Goal: Information Seeking & Learning: Understand process/instructions

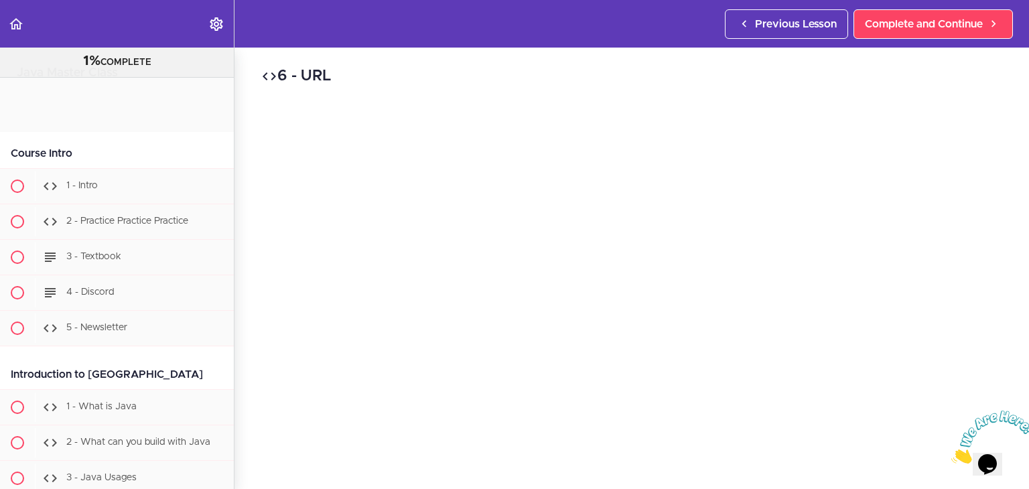
scroll to position [13392, 0]
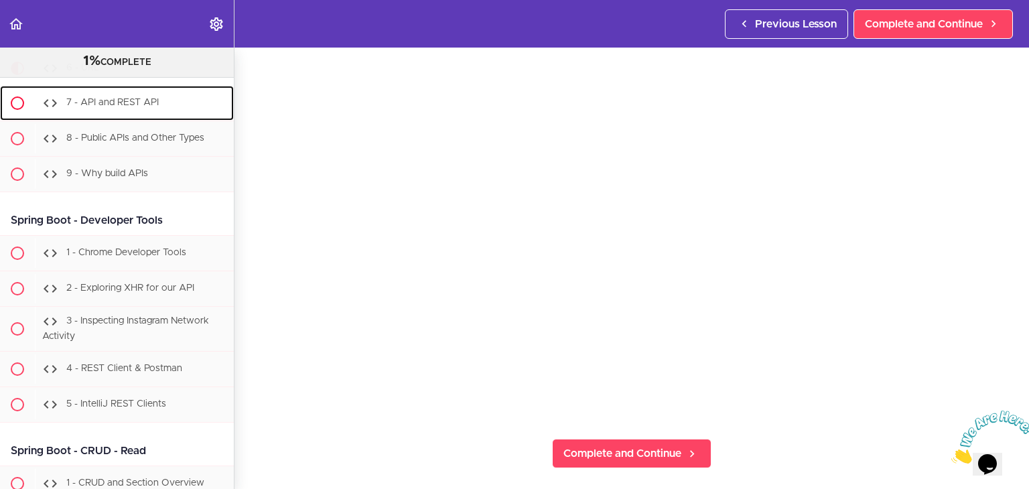
click at [132, 107] on span "7 - API and REST API" at bounding box center [112, 102] width 92 height 9
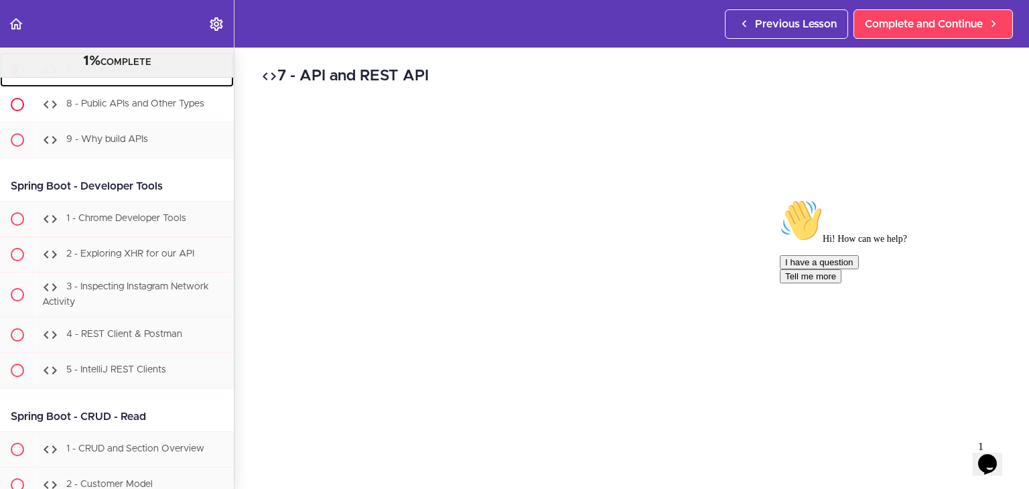
scroll to position [13427, 0]
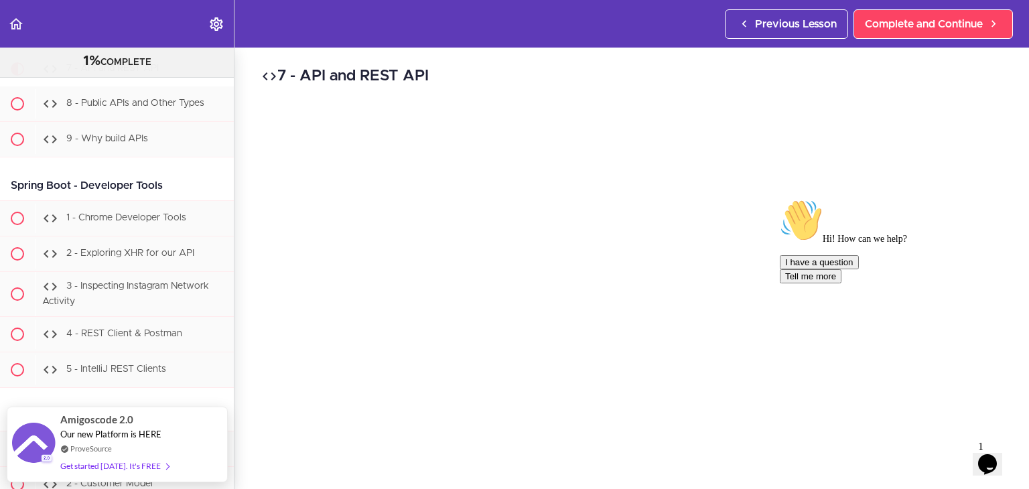
click at [780, 199] on icon "Chat attention grabber" at bounding box center [780, 199] width 0 height 0
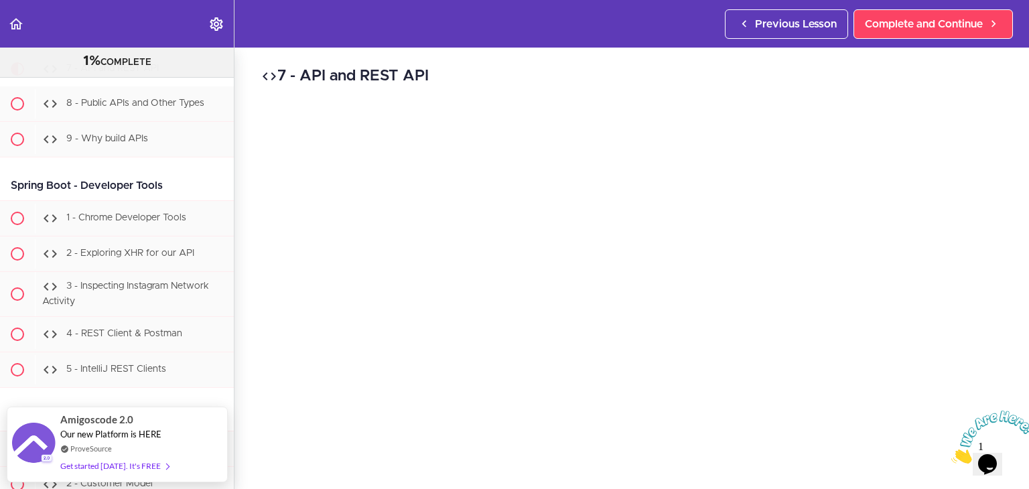
click at [951, 454] on icon "Close" at bounding box center [951, 459] width 0 height 11
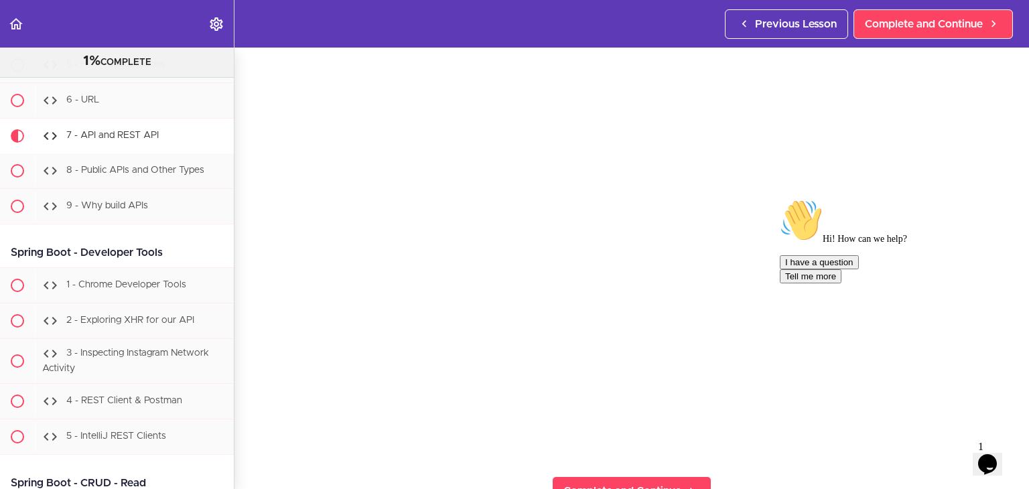
scroll to position [45, 0]
click at [1008, 199] on div "Chat attention grabber" at bounding box center [900, 199] width 241 height 0
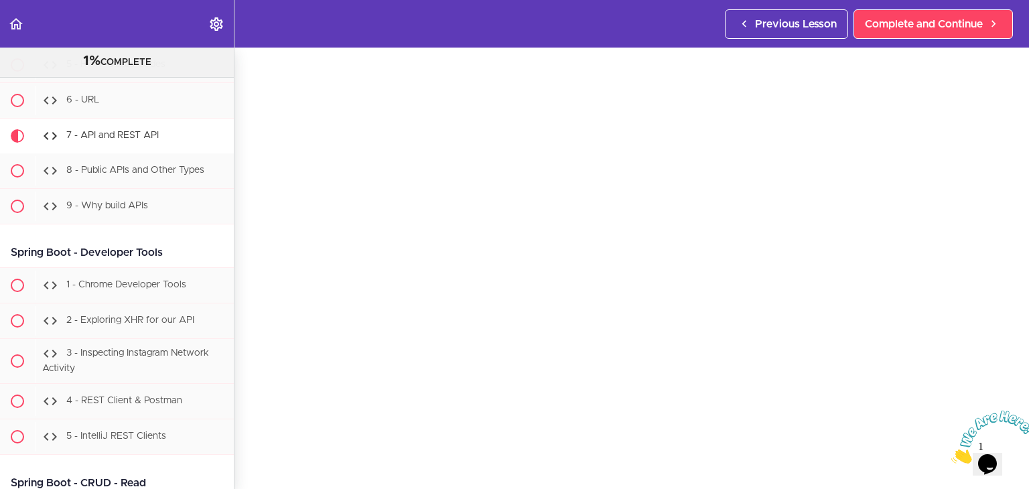
drag, startPoint x: 1026, startPoint y: 415, endPoint x: 1958, endPoint y: 815, distance: 1014.3
click at [951, 454] on icon "Close" at bounding box center [951, 459] width 0 height 11
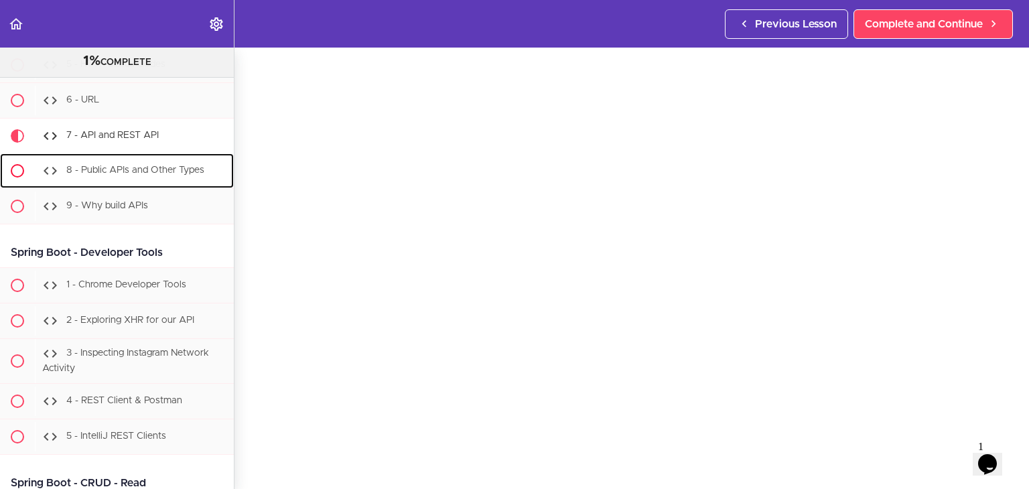
click at [137, 186] on div "8 - Public APIs and Other Types" at bounding box center [134, 170] width 199 height 29
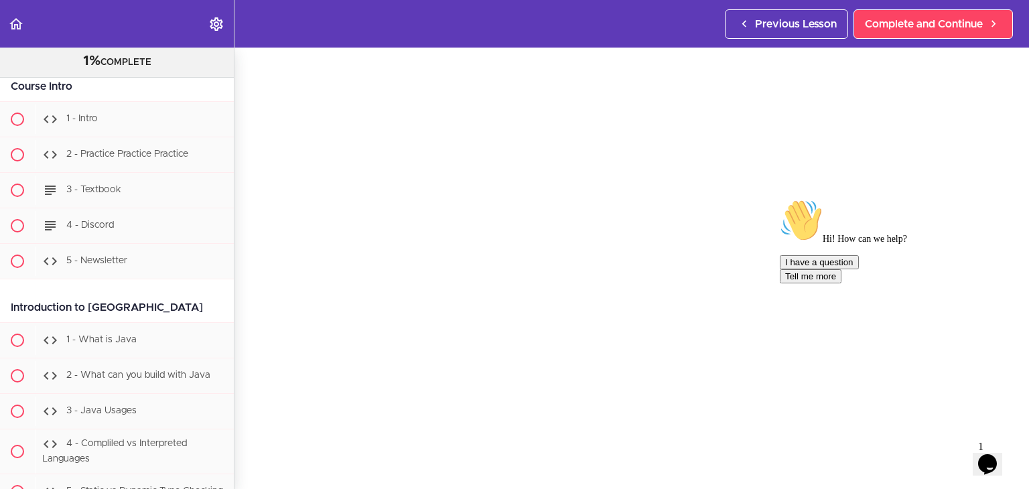
scroll to position [58, 0]
click at [1007, 199] on div "Chat attention grabber" at bounding box center [900, 199] width 241 height 0
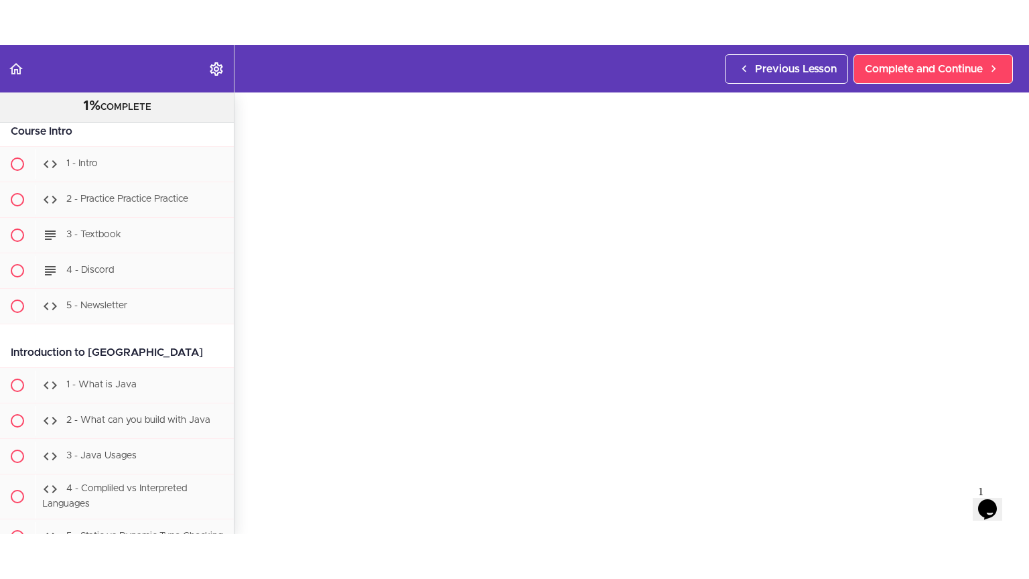
scroll to position [109, 0]
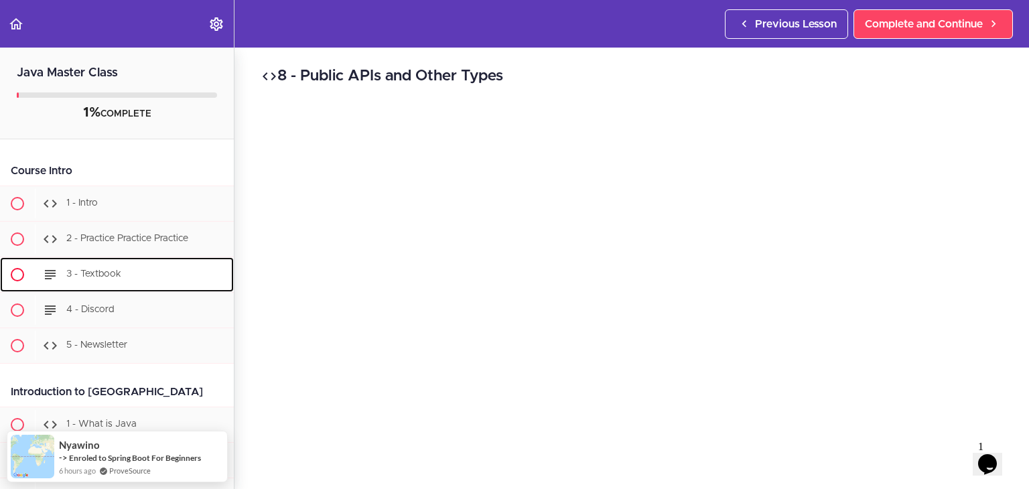
click at [102, 274] on span "3 - Textbook" at bounding box center [93, 273] width 55 height 9
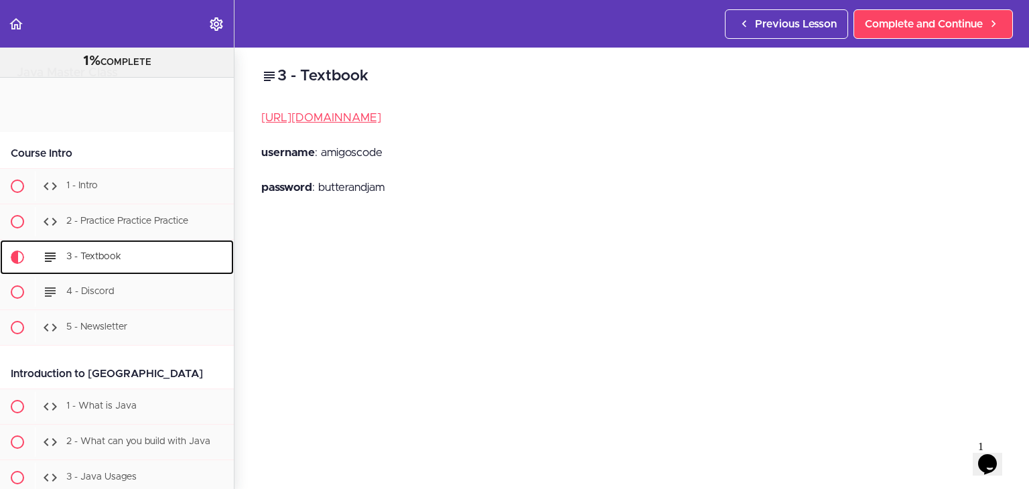
scroll to position [159, 0]
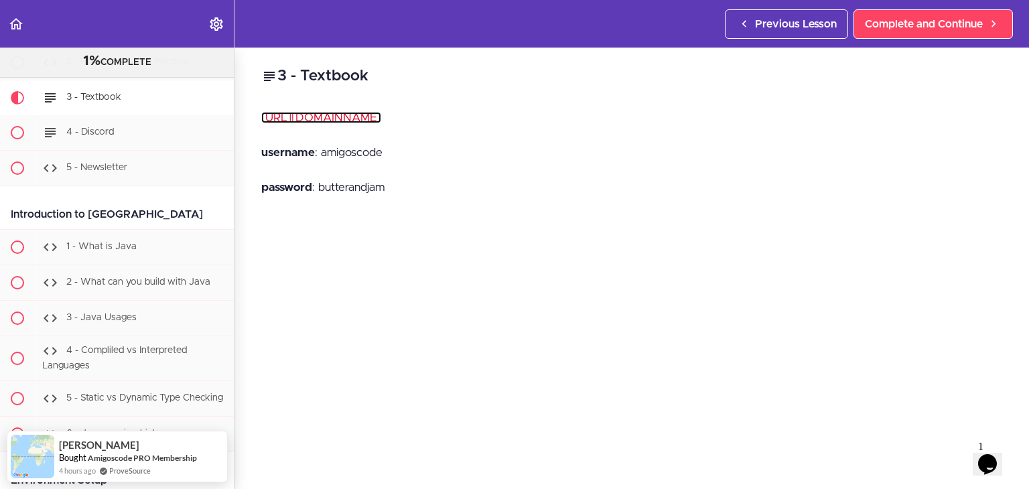
click at [381, 117] on link "[URL][DOMAIN_NAME]" at bounding box center [321, 117] width 120 height 11
click at [365, 152] on p "username : amigoscode" at bounding box center [631, 153] width 741 height 20
copy p "amigoscode"
click at [349, 185] on p "password : [SECURITY_DATA]" at bounding box center [631, 188] width 741 height 20
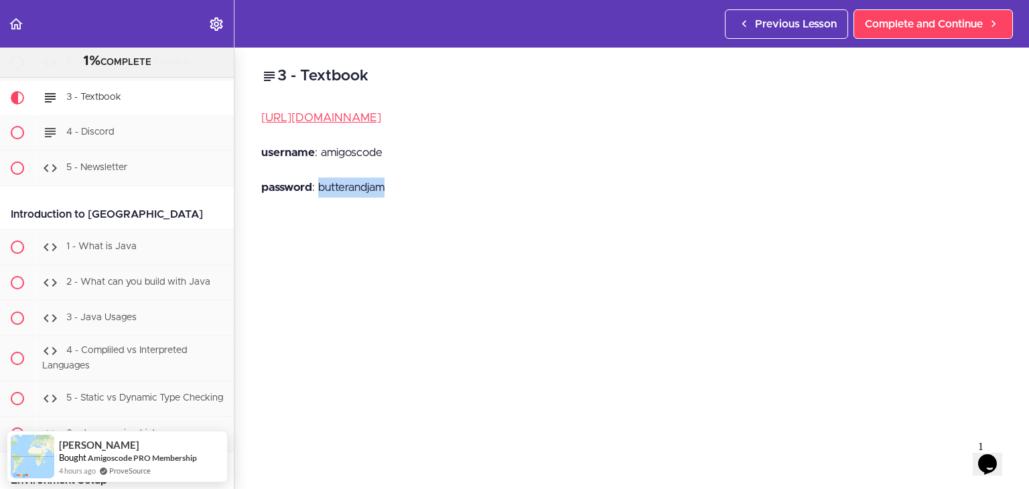
click at [349, 185] on p "password : [SECURITY_DATA]" at bounding box center [631, 188] width 741 height 20
copy p "butterandjam"
click at [525, 153] on p "username : amigoscode" at bounding box center [631, 153] width 741 height 20
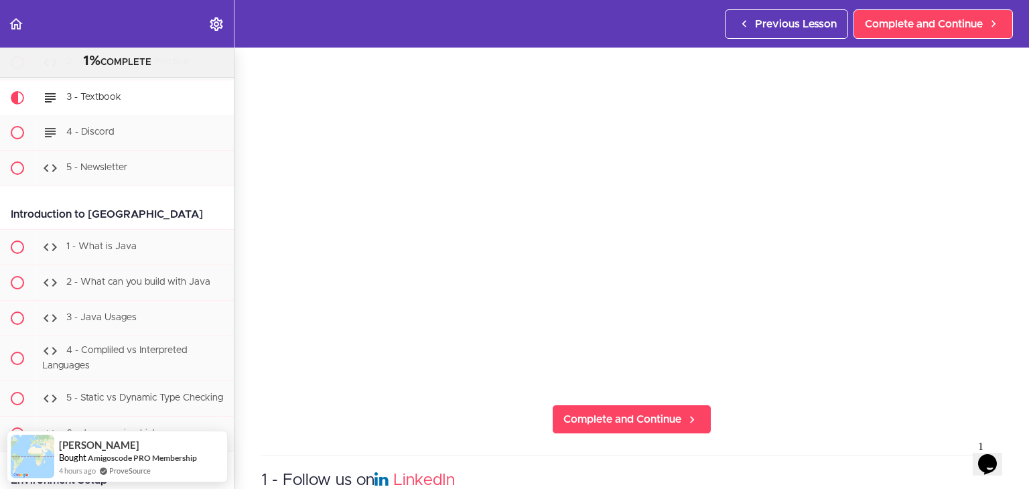
scroll to position [268, 0]
